Goal: Transaction & Acquisition: Download file/media

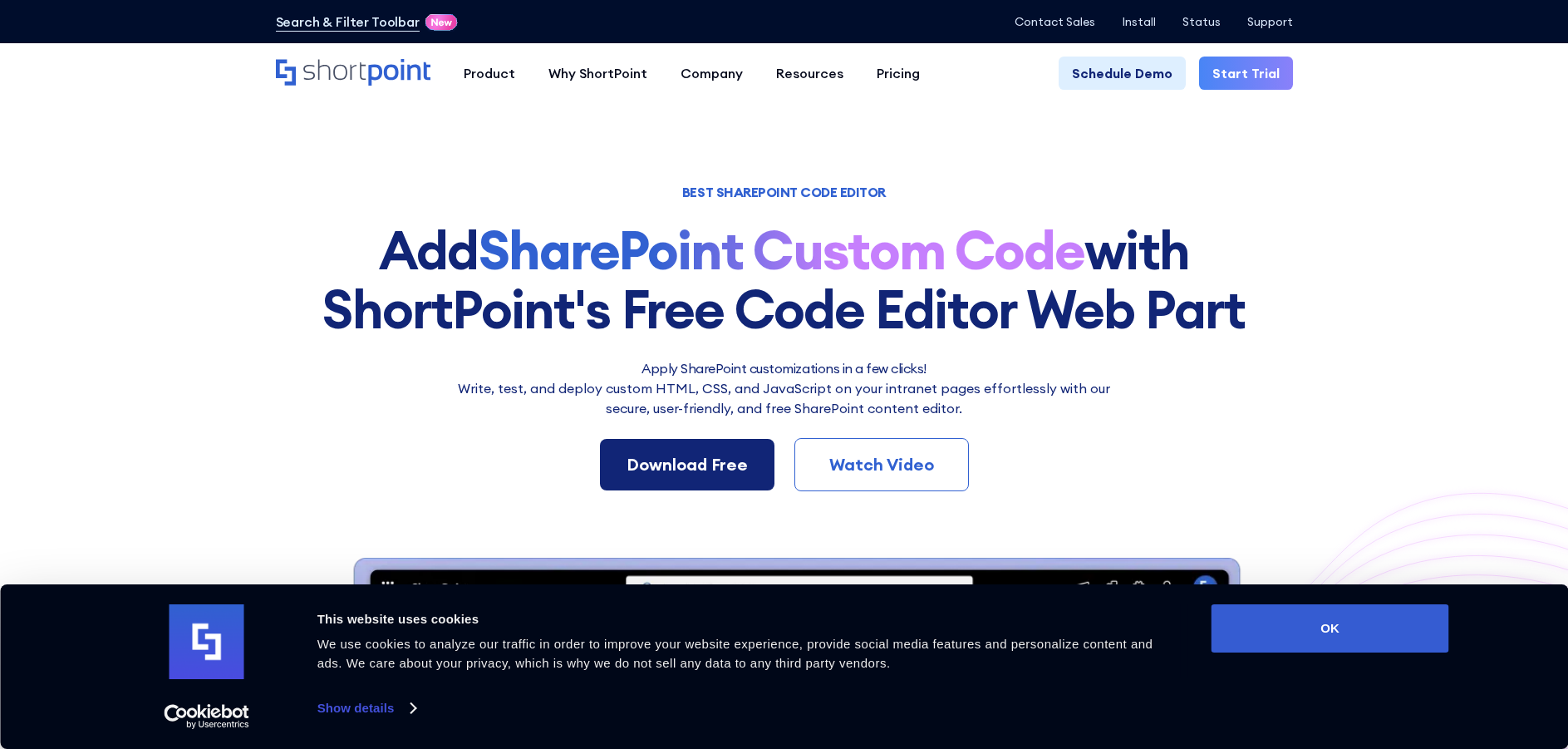
click at [697, 462] on div "Download Free" at bounding box center [687, 464] width 121 height 25
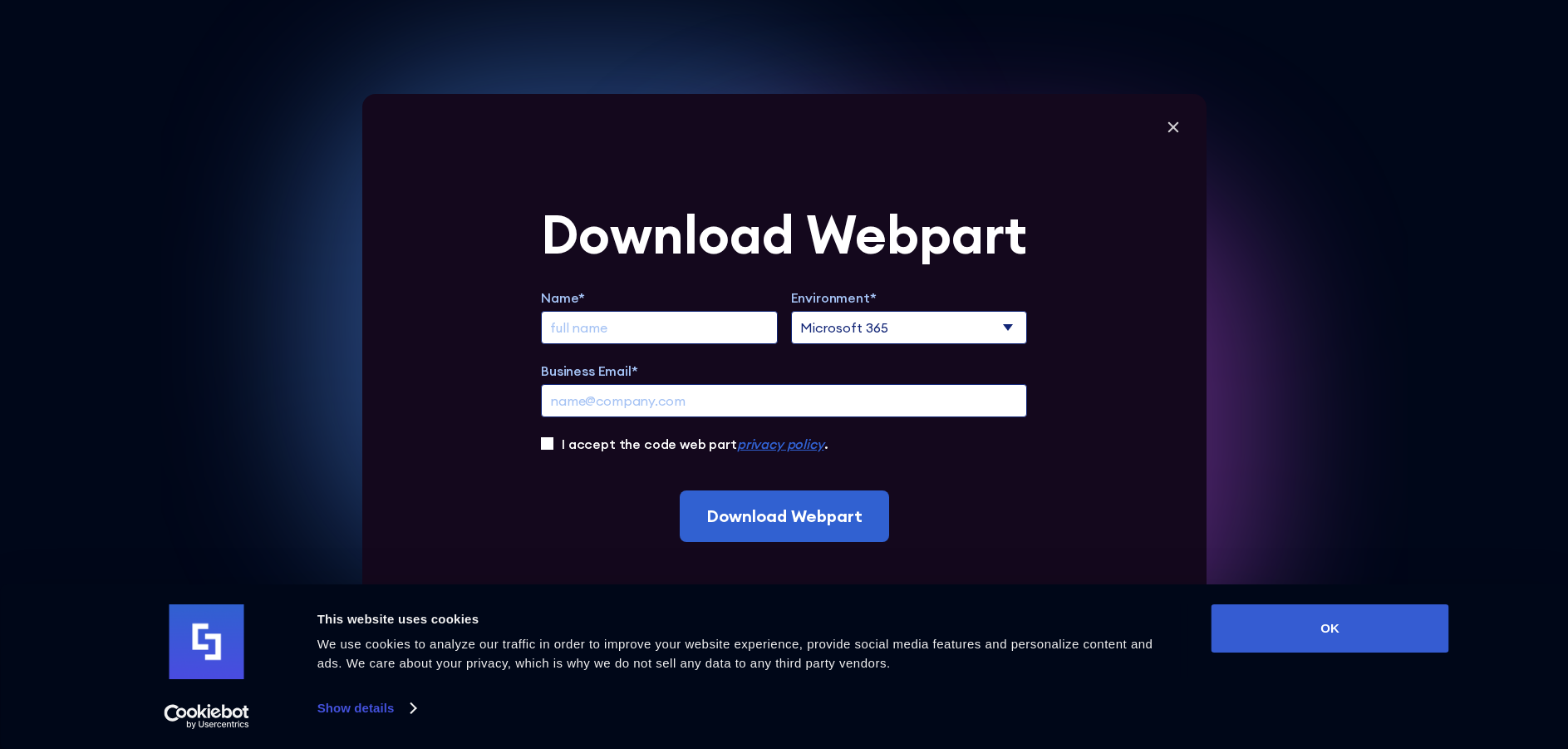
click at [703, 329] on input "Extend Trial" at bounding box center [660, 328] width 237 height 33
type input "[PERSON_NAME]"
type input "[EMAIL_ADDRESS][DOMAIN_NAME]"
click at [553, 446] on input "I accept the code web part privacy policy ." at bounding box center [547, 444] width 13 height 13
checkbox input "true"
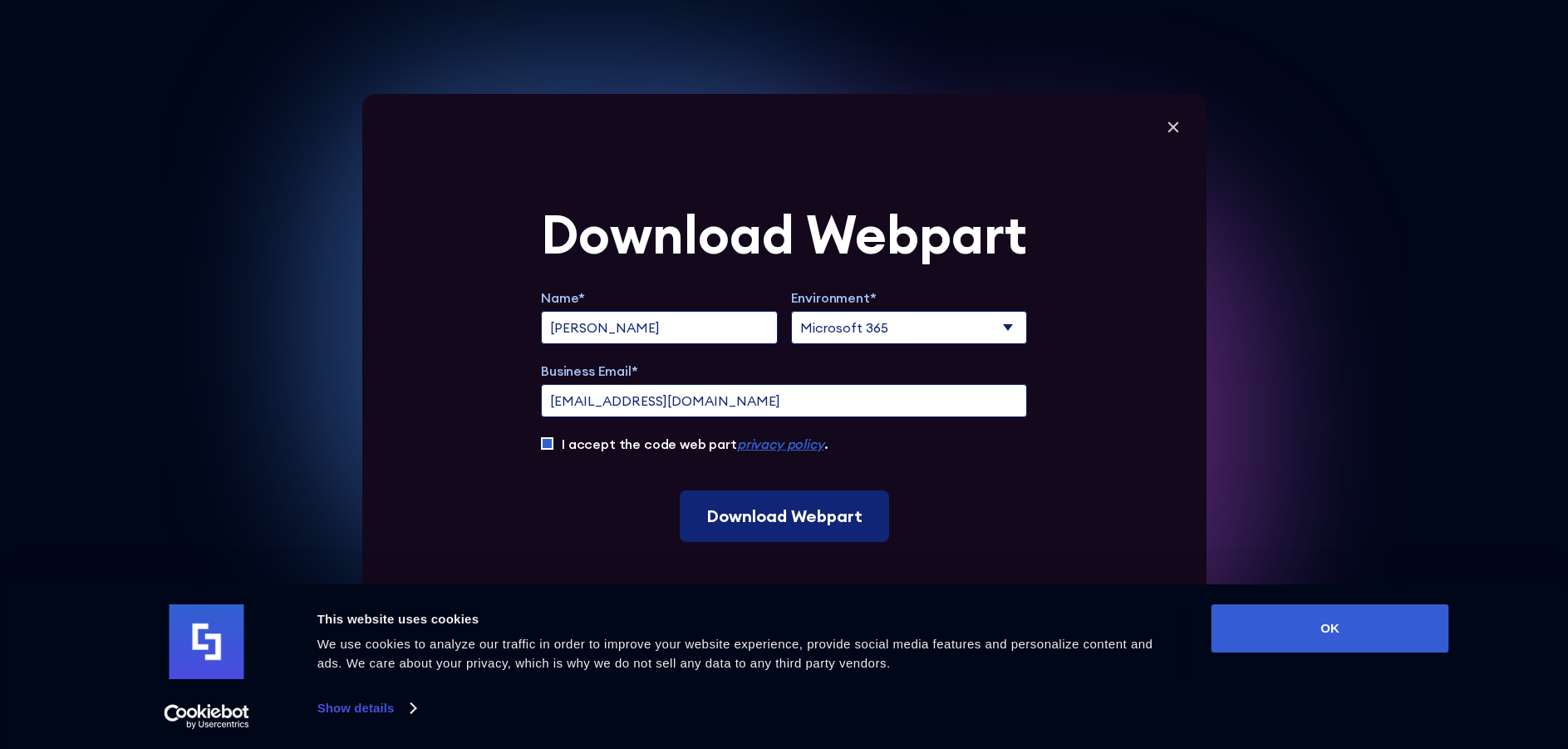
click at [778, 514] on input "Download Webpart" at bounding box center [784, 516] width 210 height 51
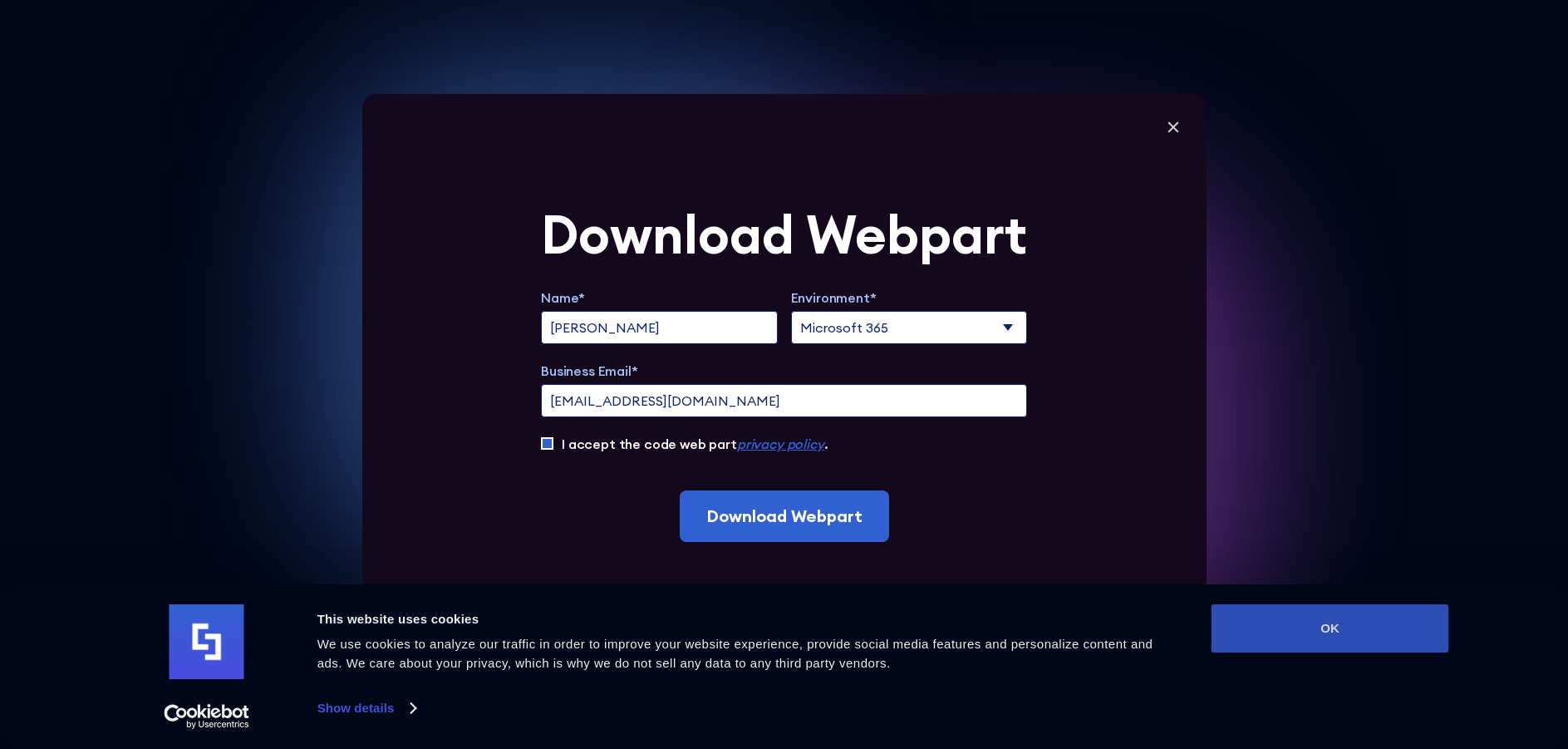
click at [1353, 624] on button "OK" at bounding box center [1330, 629] width 238 height 49
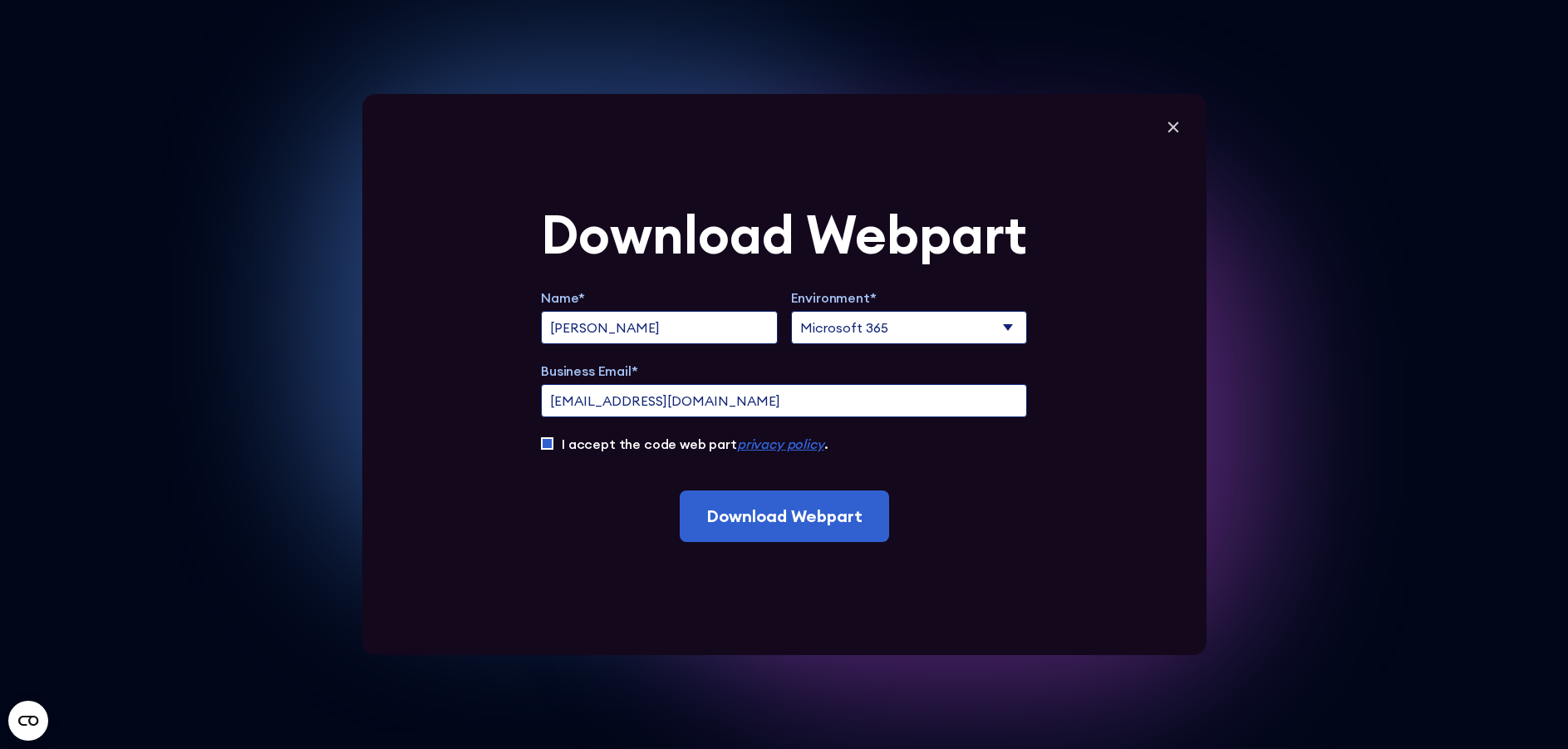
click at [918, 326] on select "Microsoft 365 SharePoint Online SharePoint 2019 (On-Premise)" at bounding box center [910, 328] width 237 height 33
click at [918, 325] on select "Microsoft 365 SharePoint Online SharePoint 2019 (On-Premise)" at bounding box center [910, 328] width 237 height 33
click at [799, 514] on input "Download Webpart" at bounding box center [784, 516] width 210 height 51
drag, startPoint x: 720, startPoint y: 400, endPoint x: 395, endPoint y: 382, distance: 325.5
click at [395, 382] on div "Download Webpart Name* [PERSON_NAME] Environment* Microsoft 365 SharePoint Onli…" at bounding box center [784, 374] width 844 height 561
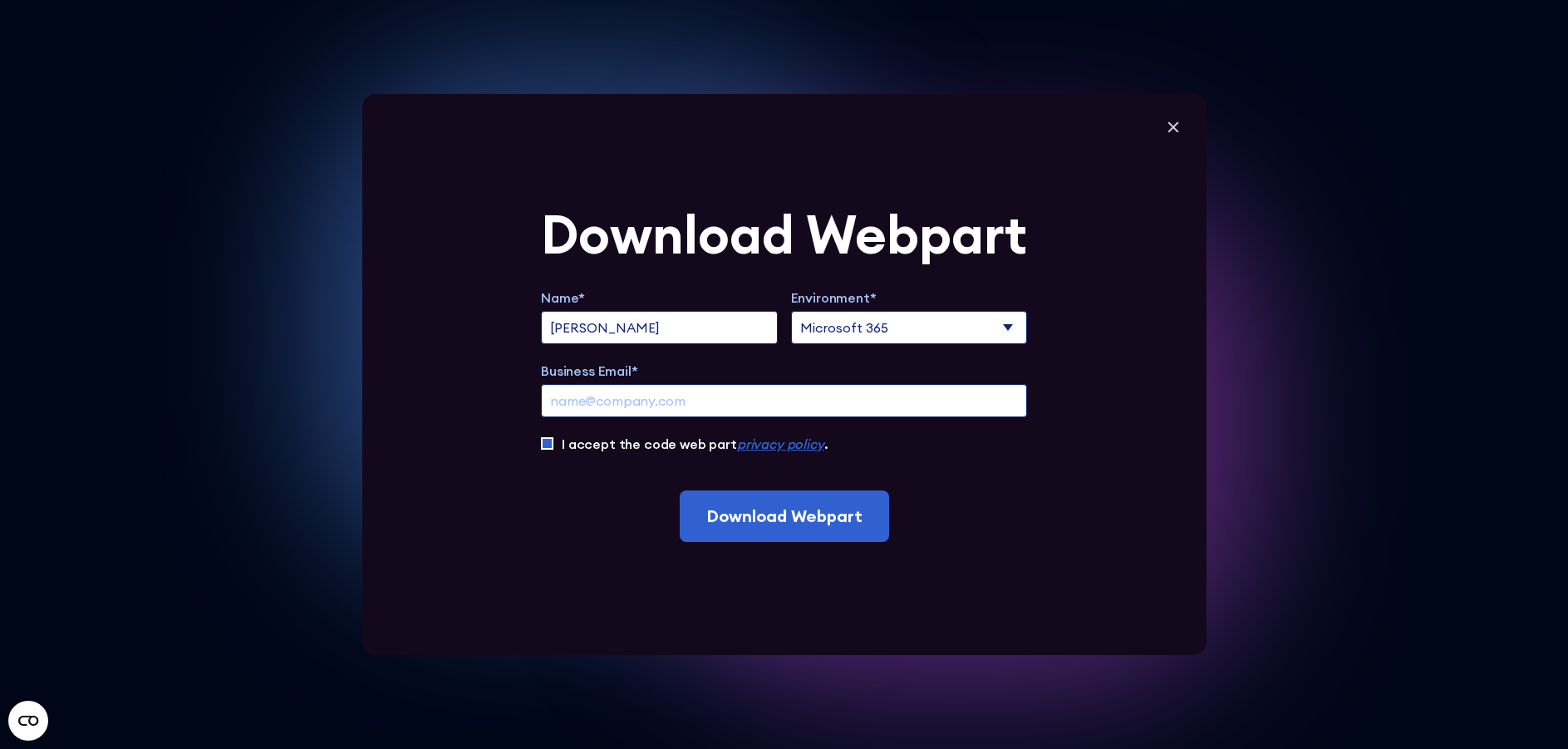
click at [605, 400] on input "Business Email*" at bounding box center [784, 400] width 486 height 33
type input "i"
type input "[EMAIL_ADDRESS][DOMAIN_NAME]"
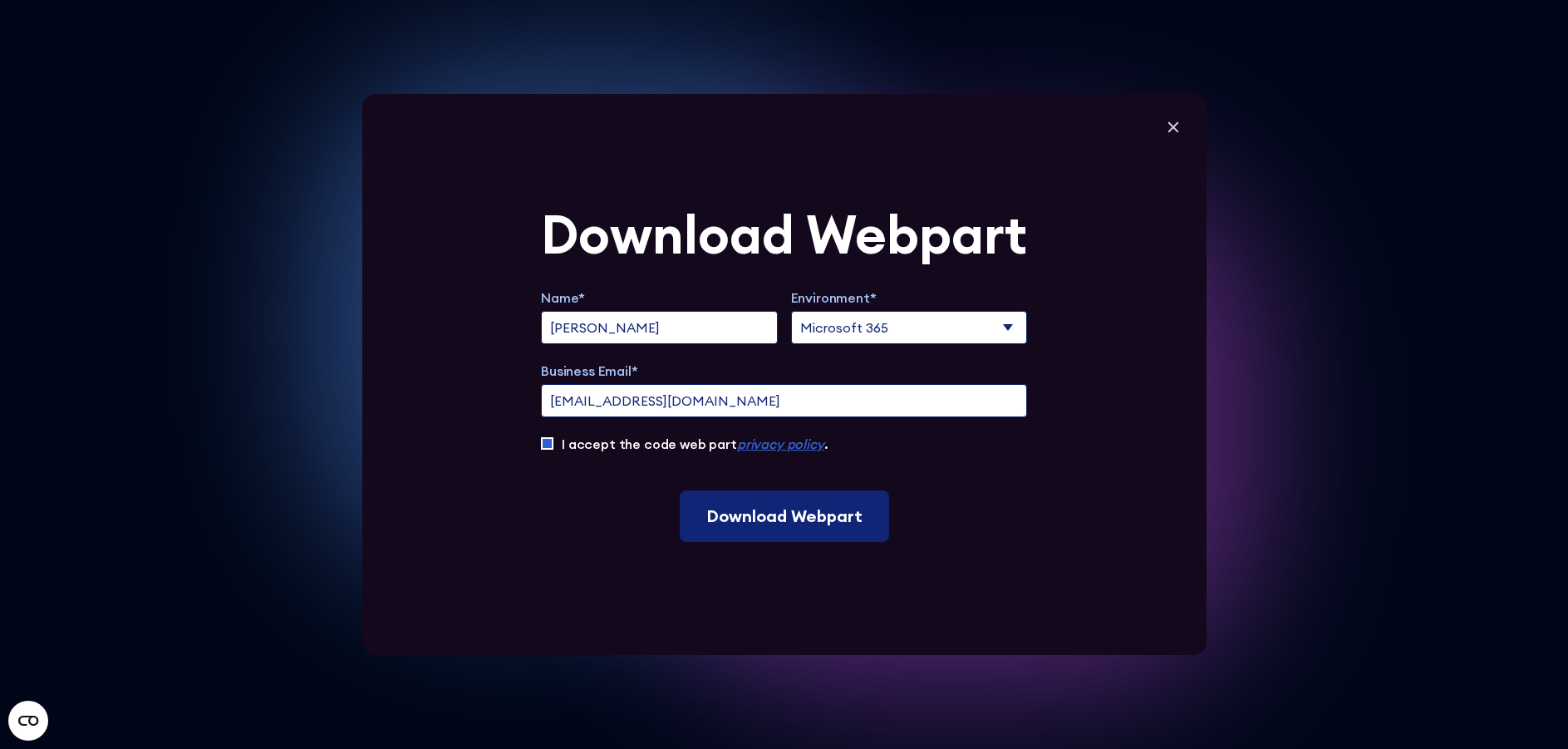
click at [797, 520] on input "Download Webpart" at bounding box center [784, 516] width 210 height 51
